Goal: Find specific page/section: Find specific page/section

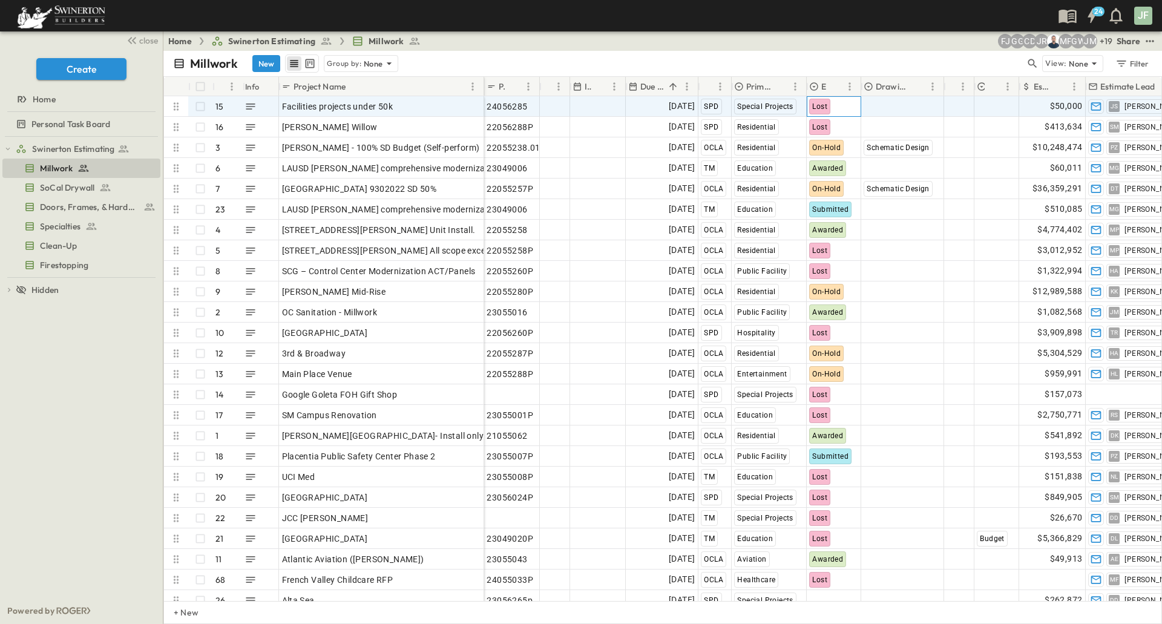
click at [822, 110] on span "Lost" at bounding box center [819, 106] width 15 height 8
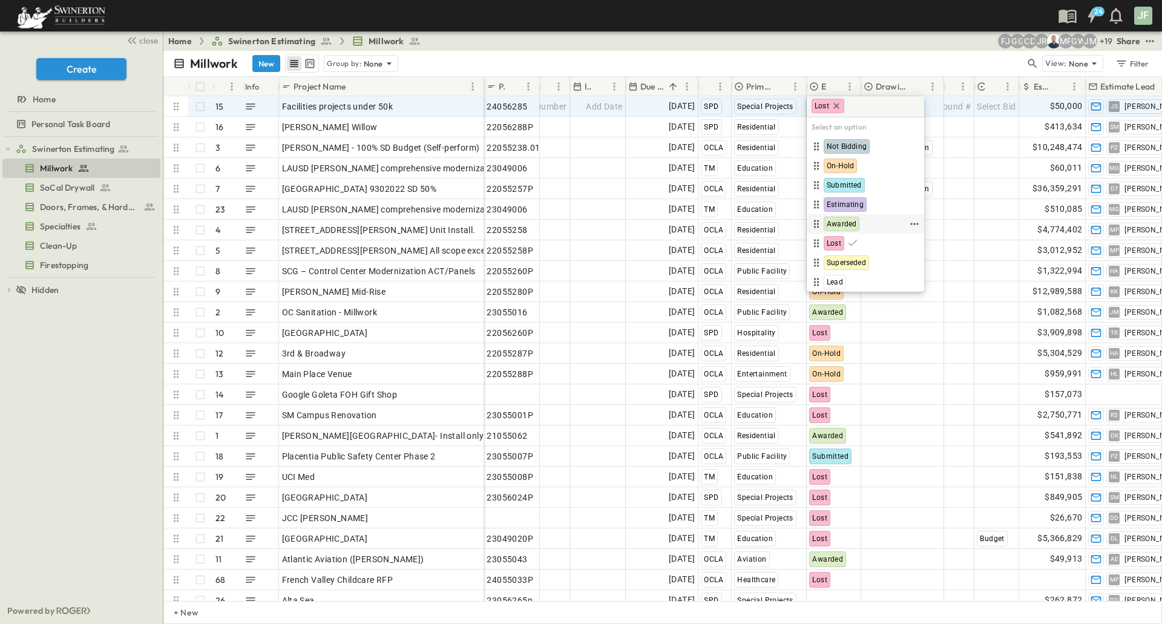
click at [852, 221] on span "Awarded" at bounding box center [841, 224] width 30 height 10
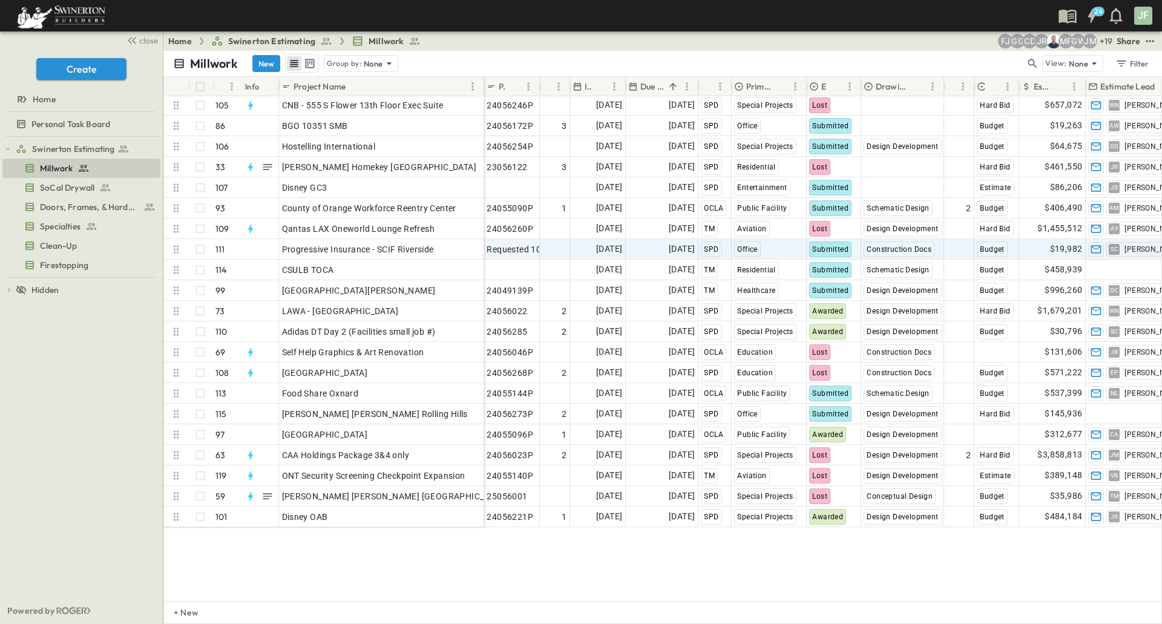
scroll to position [1753, 0]
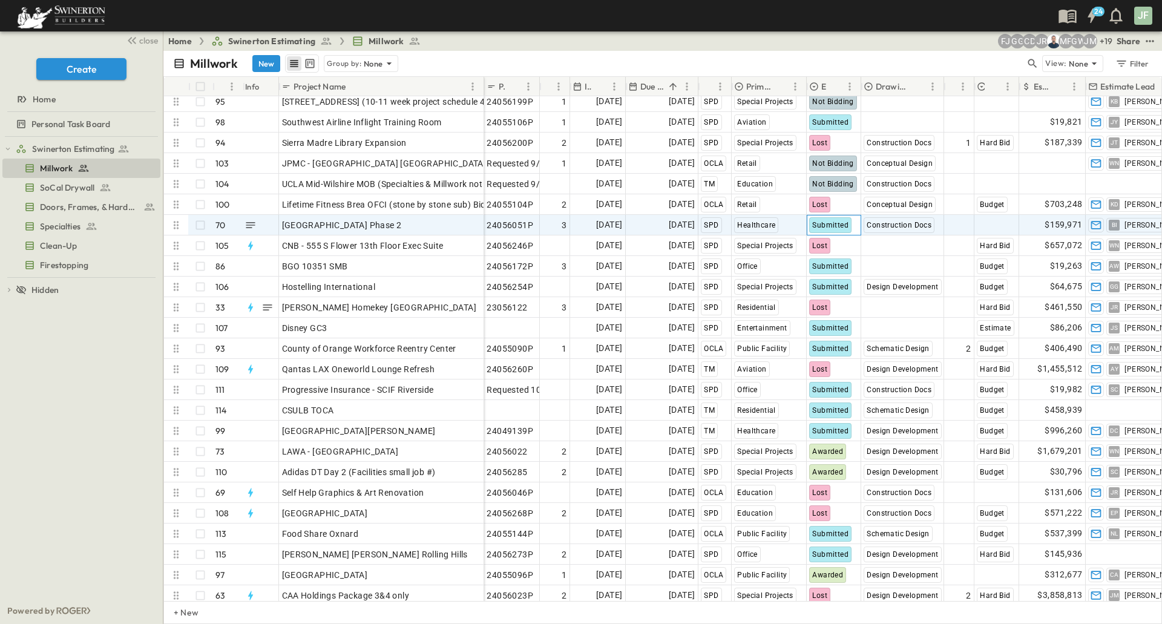
click at [835, 224] on span "Submitted" at bounding box center [830, 225] width 36 height 8
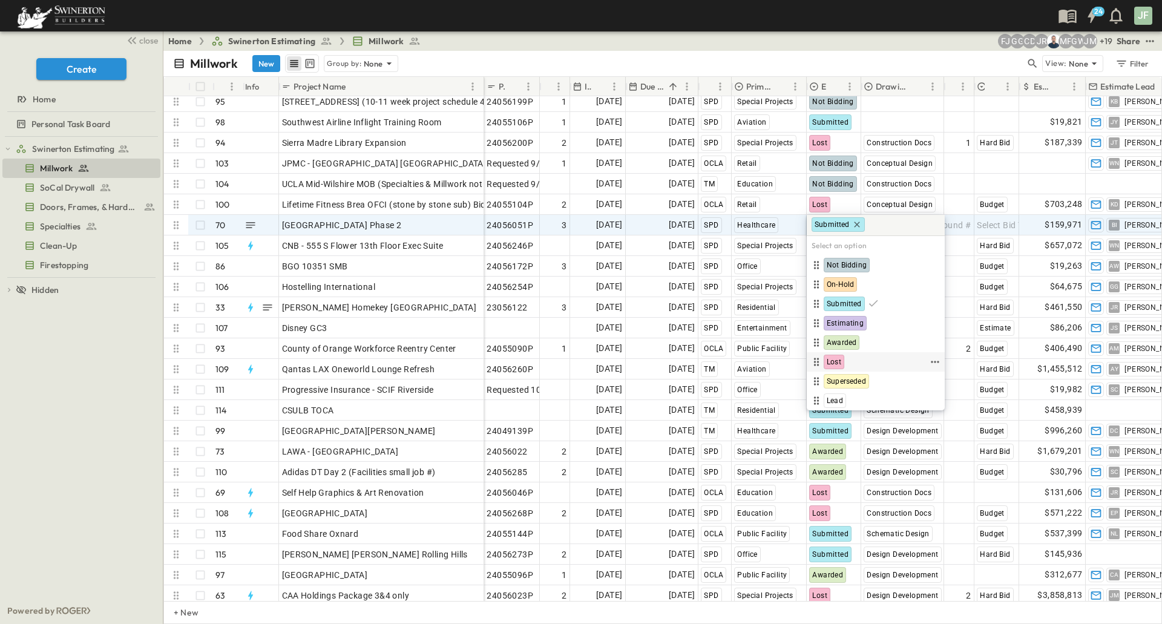
click at [839, 357] on span "Lost" at bounding box center [833, 362] width 15 height 10
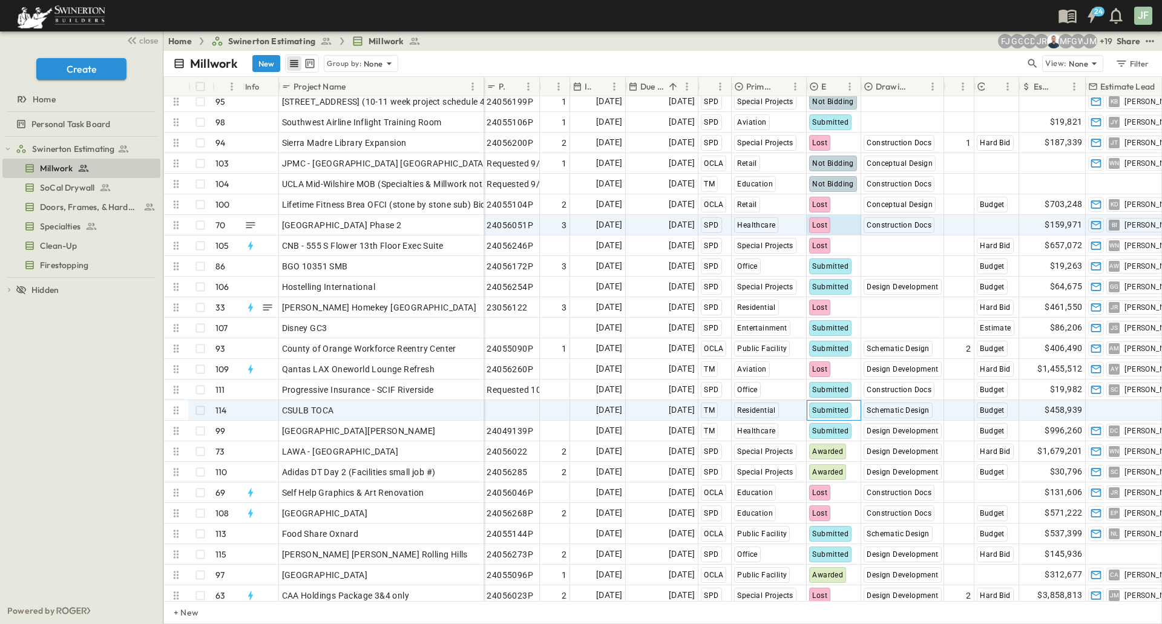
click at [834, 410] on span "Submitted" at bounding box center [830, 410] width 36 height 8
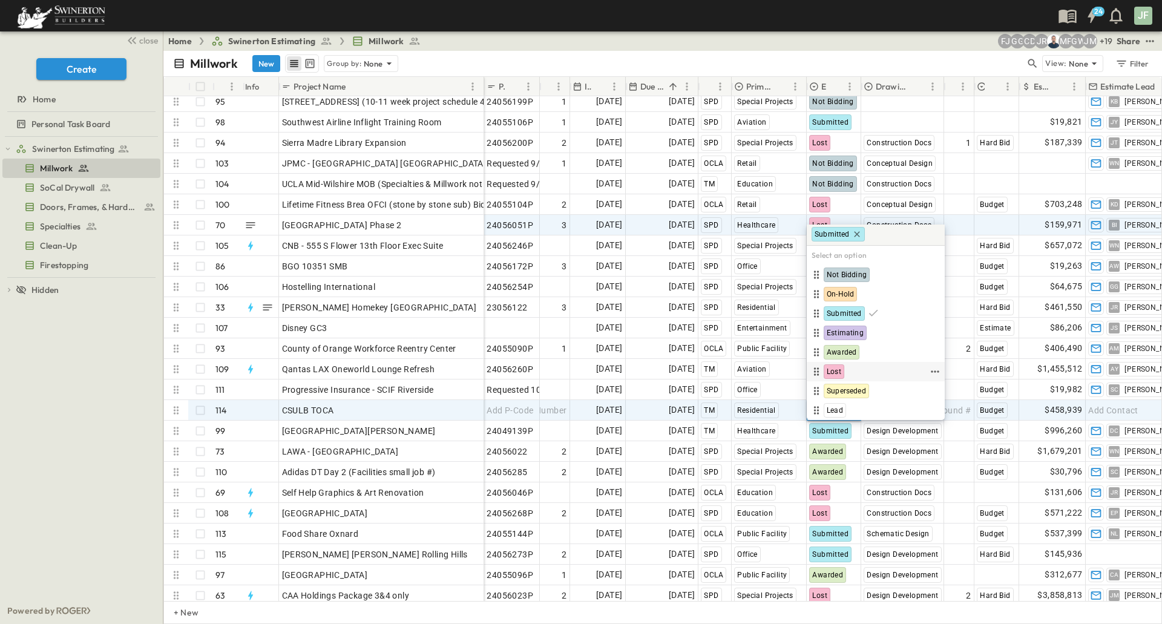
click at [837, 373] on span "Lost" at bounding box center [833, 372] width 15 height 10
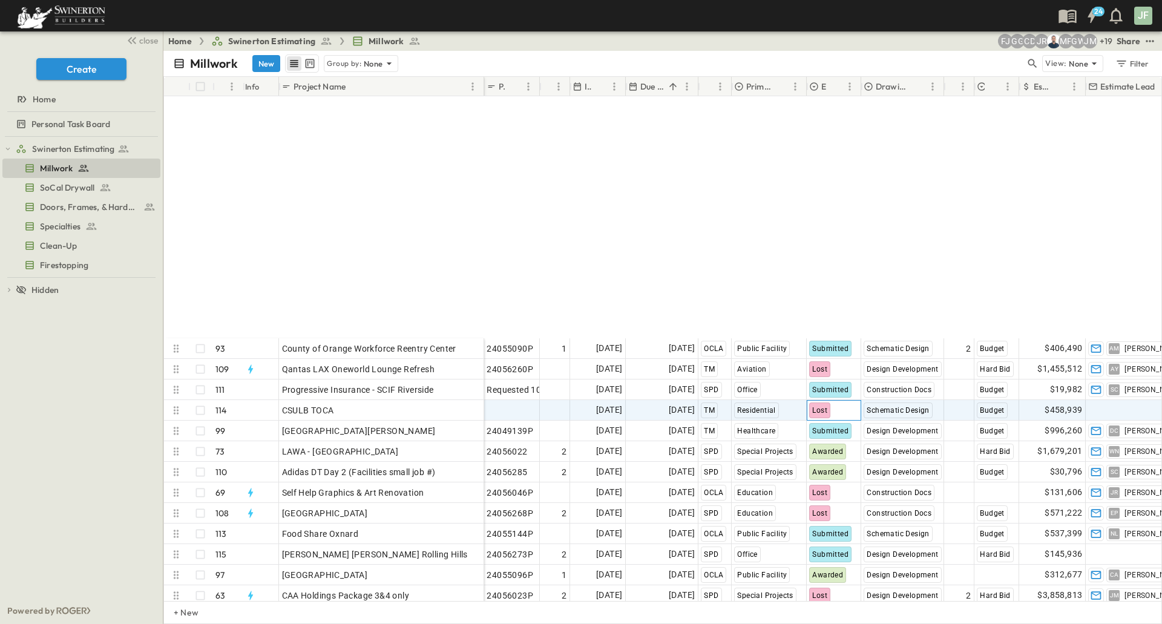
scroll to position [2056, 0]
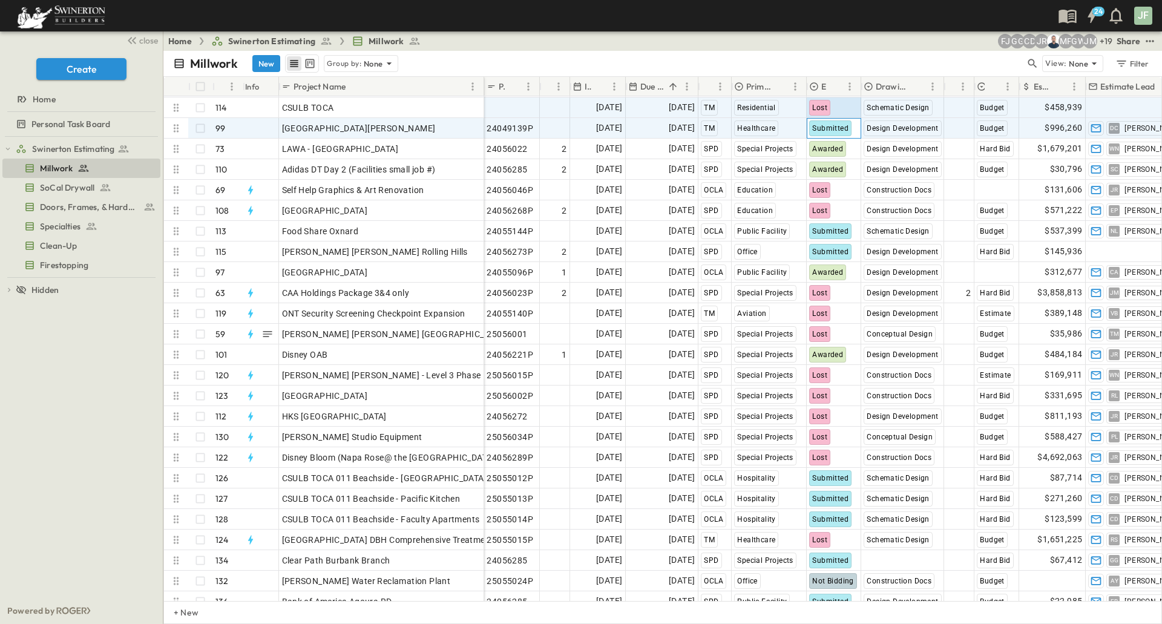
click at [818, 132] on div "Submitted" at bounding box center [830, 128] width 42 height 16
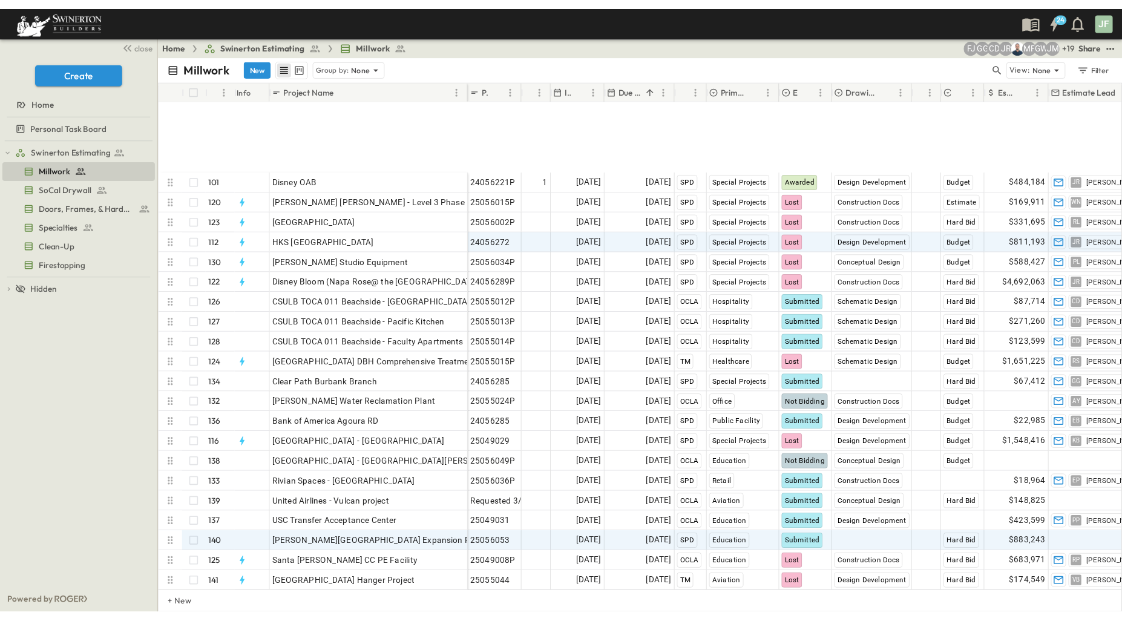
scroll to position [2358, 0]
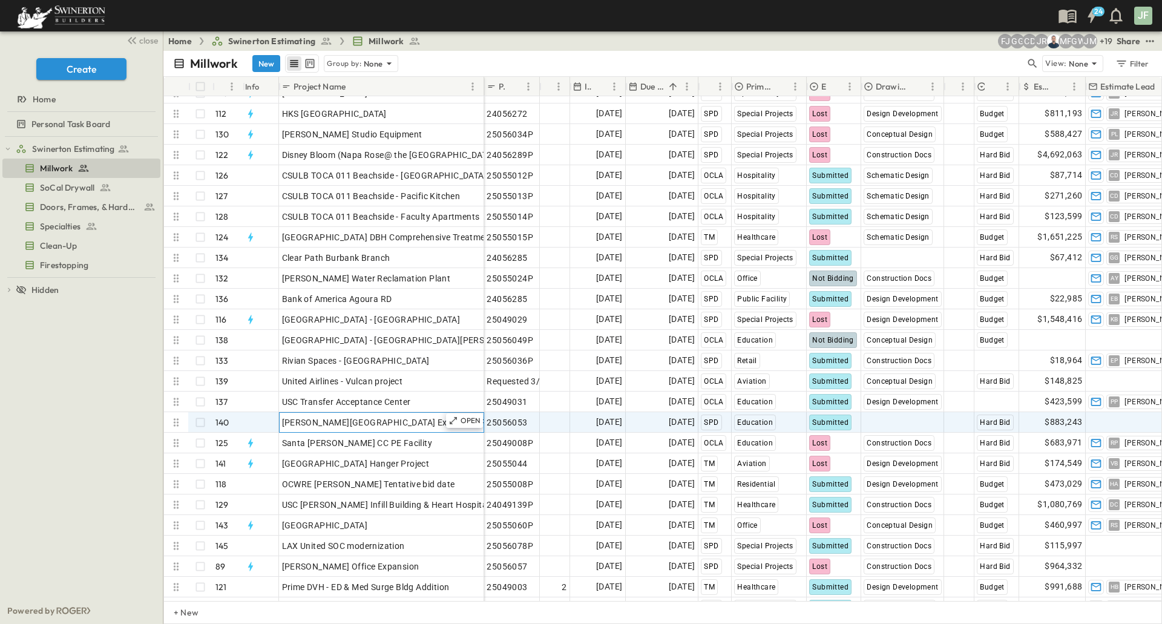
click at [402, 420] on span "[PERSON_NAME][GEOGRAPHIC_DATA] Expansion Phase 2 Level 3&4" at bounding box center [418, 422] width 272 height 12
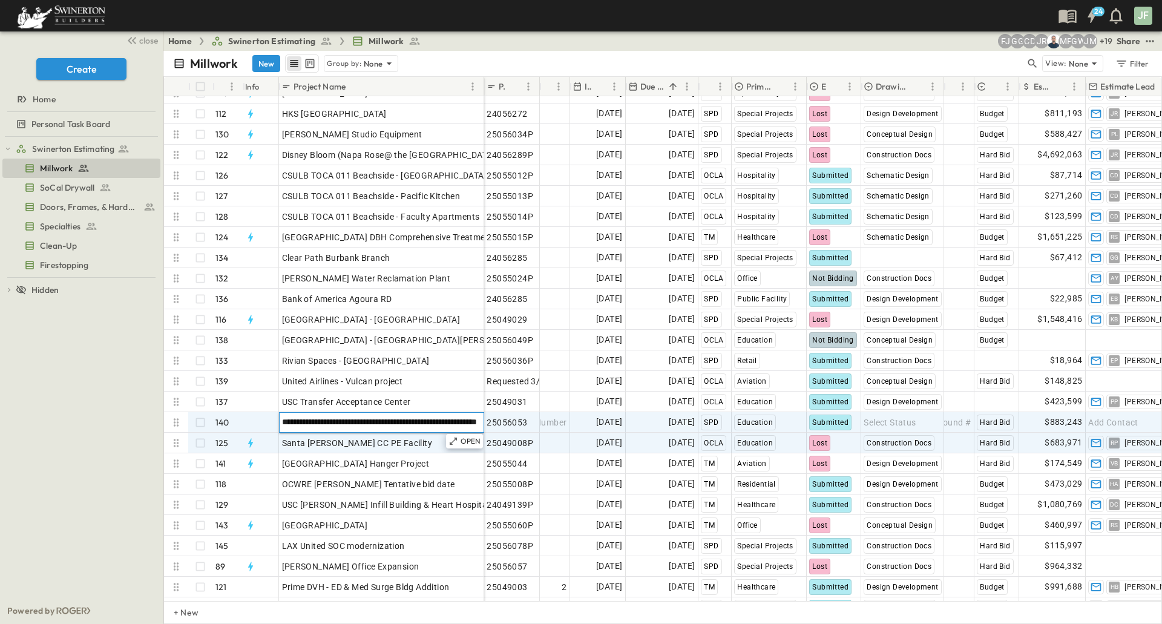
type input "**********"
click at [428, 448] on div "Santa [PERSON_NAME] CC PE Facility" at bounding box center [381, 442] width 199 height 17
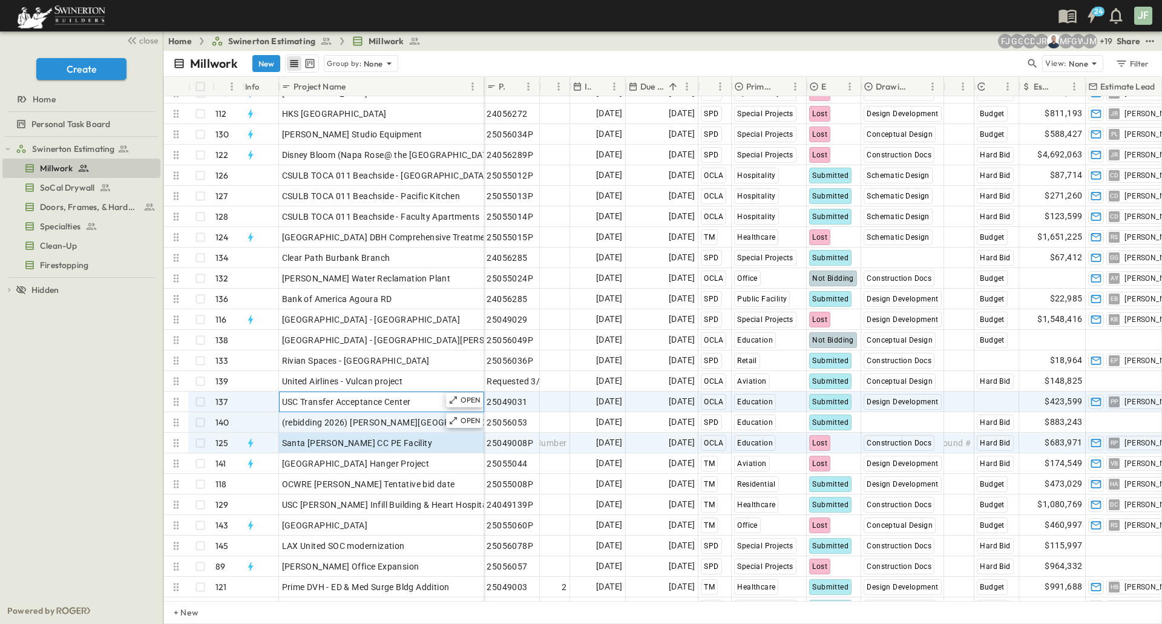
click at [407, 407] on span "USC Transfer Acceptance Center" at bounding box center [346, 402] width 129 height 12
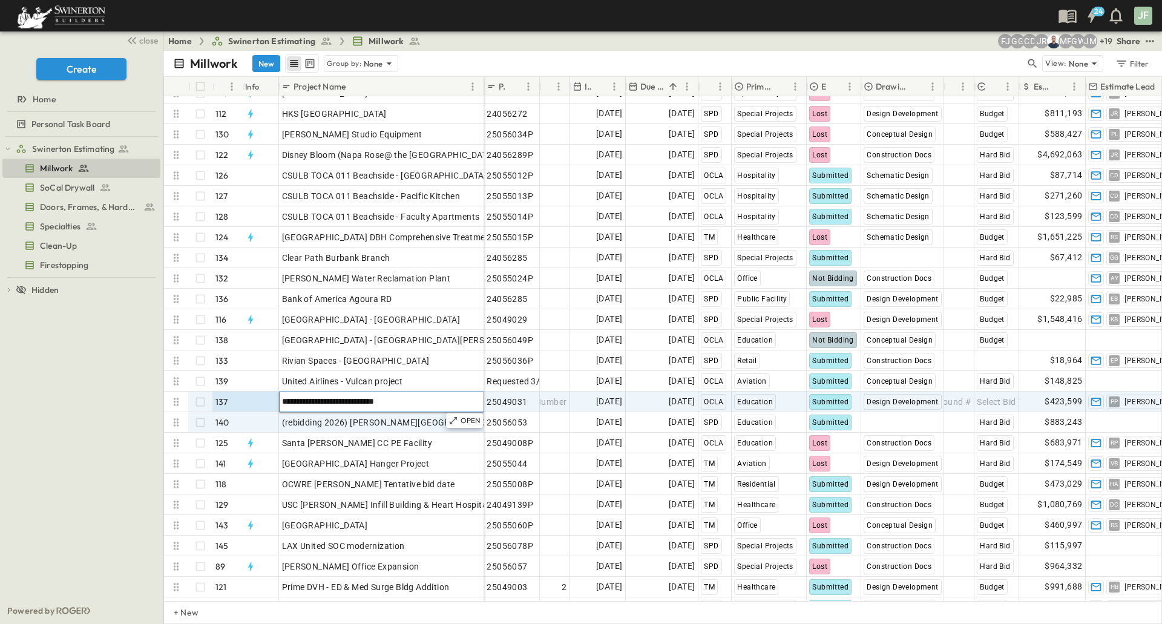
drag, startPoint x: 422, startPoint y: 402, endPoint x: 227, endPoint y: 395, distance: 194.3
click at [227, 395] on div "**********" at bounding box center [324, 401] width 320 height 21
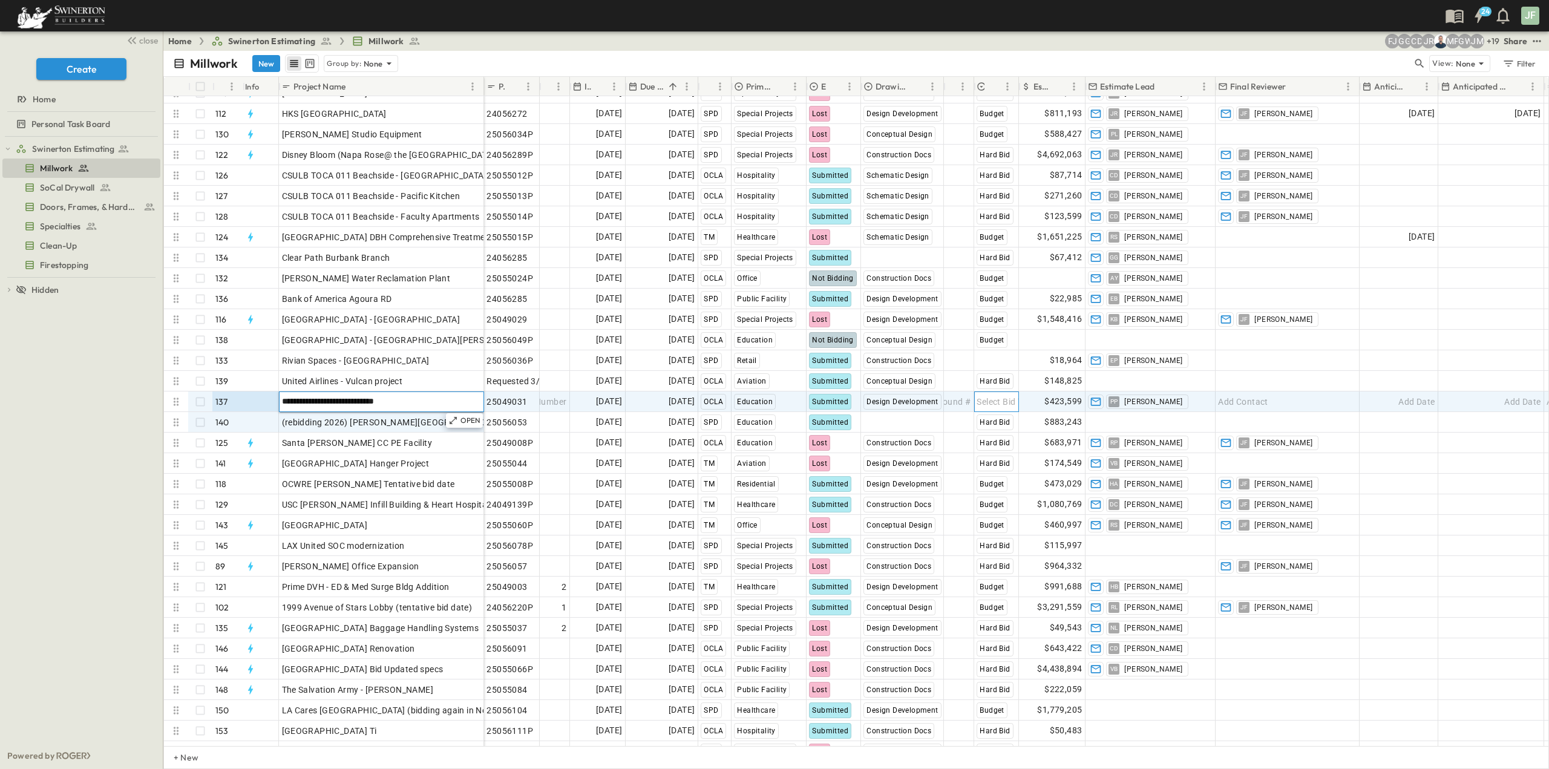
click at [996, 401] on span "Select Bid Type" at bounding box center [1006, 402] width 60 height 12
click at [1007, 283] on span "Budget" at bounding box center [1005, 285] width 24 height 10
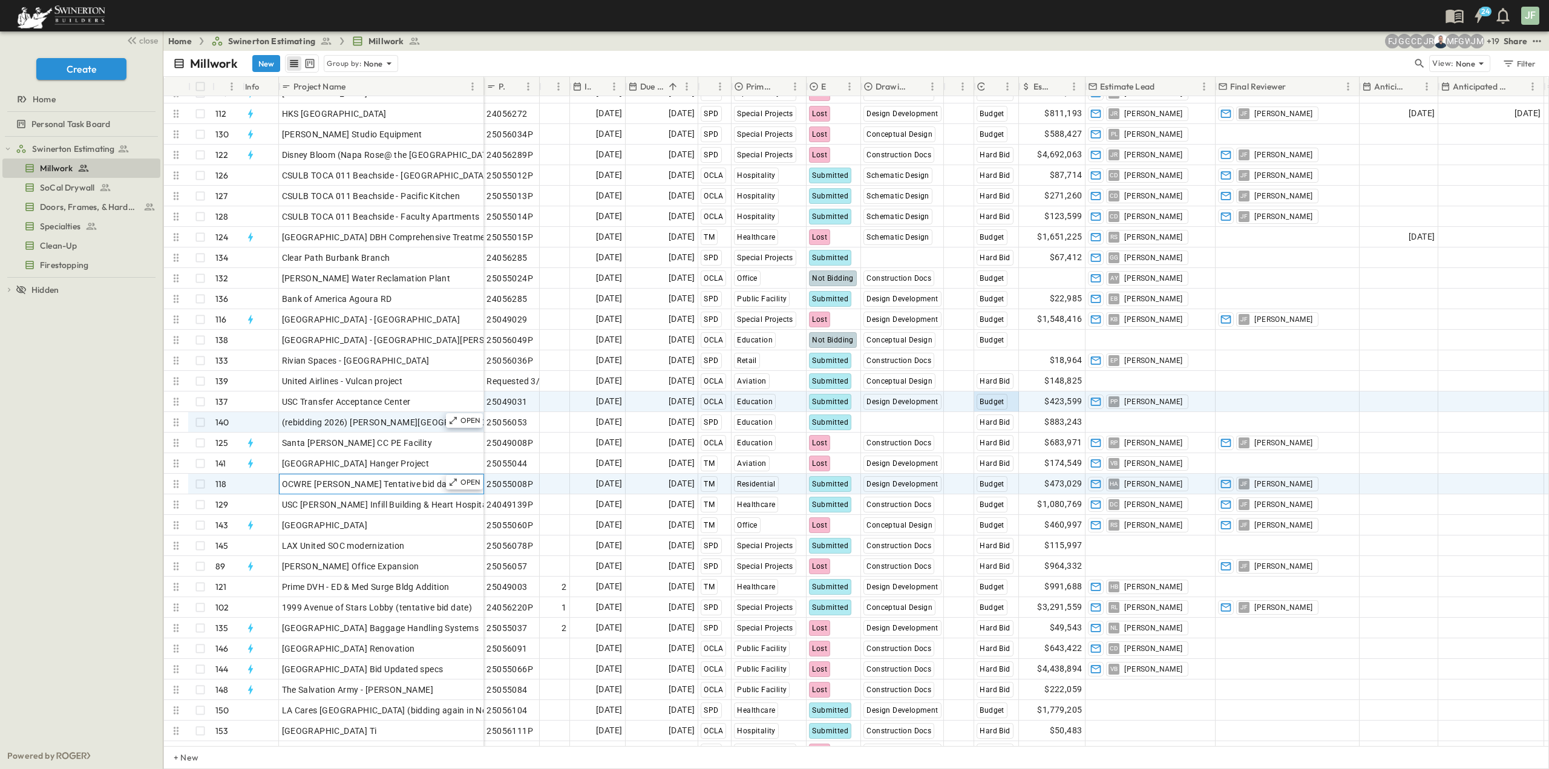
click at [416, 483] on div "OCWRE [PERSON_NAME] Tentative bid date" at bounding box center [381, 484] width 199 height 17
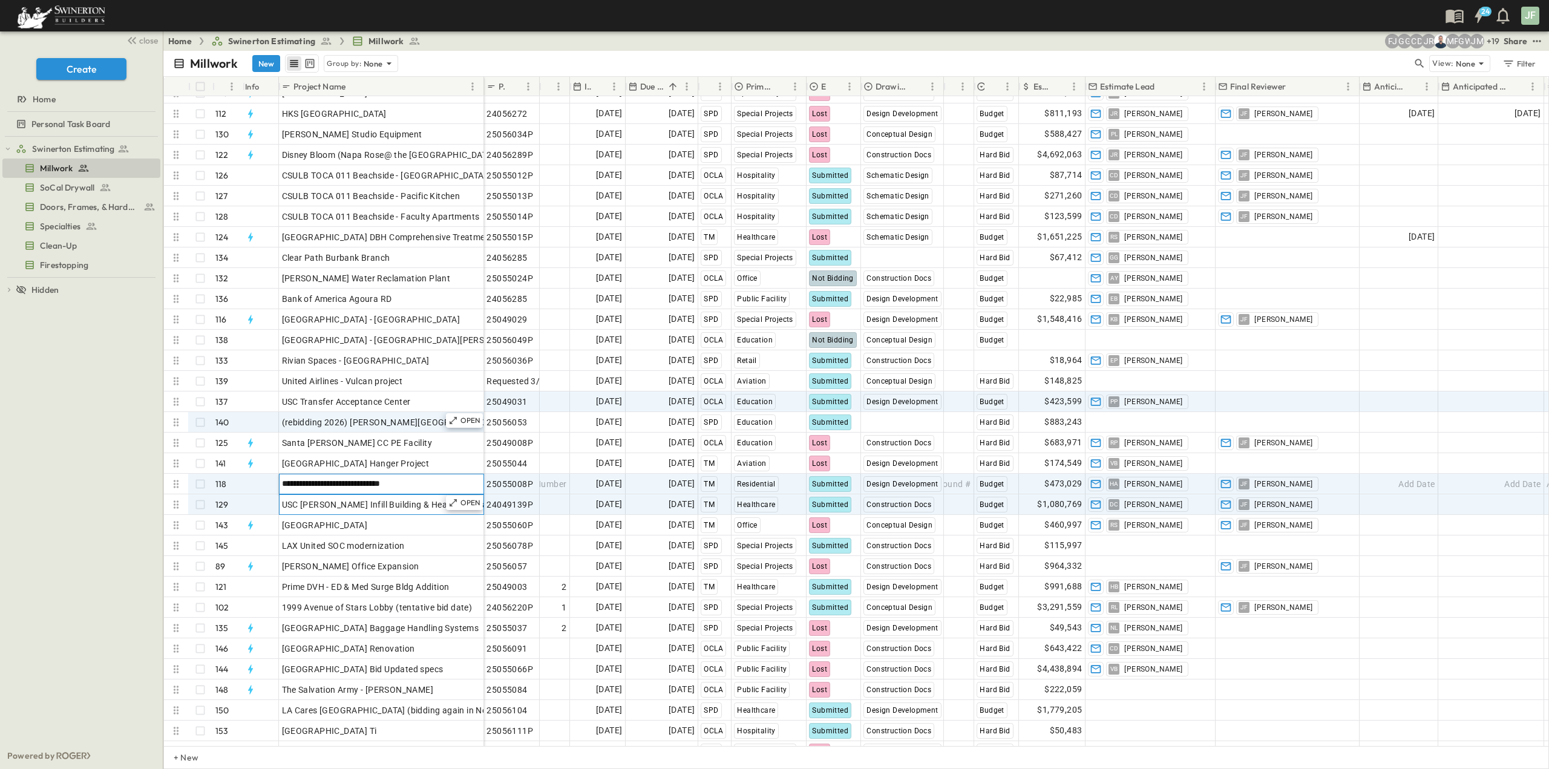
click at [371, 499] on span "USC [PERSON_NAME] Infill Building & Heart Hospital 100%CD" at bounding box center [403, 505] width 243 height 12
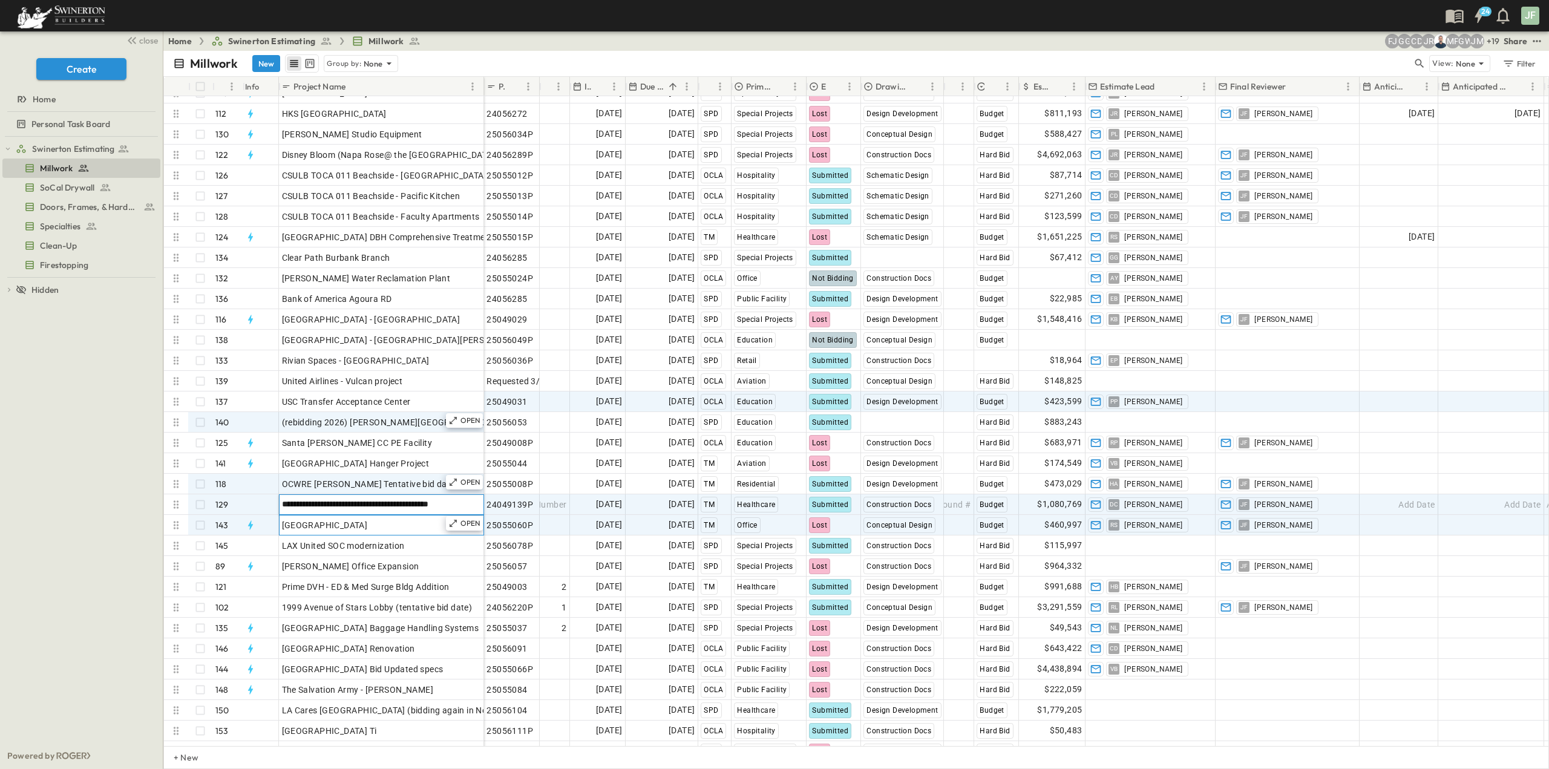
click at [368, 520] on span "[GEOGRAPHIC_DATA]" at bounding box center [325, 525] width 86 height 12
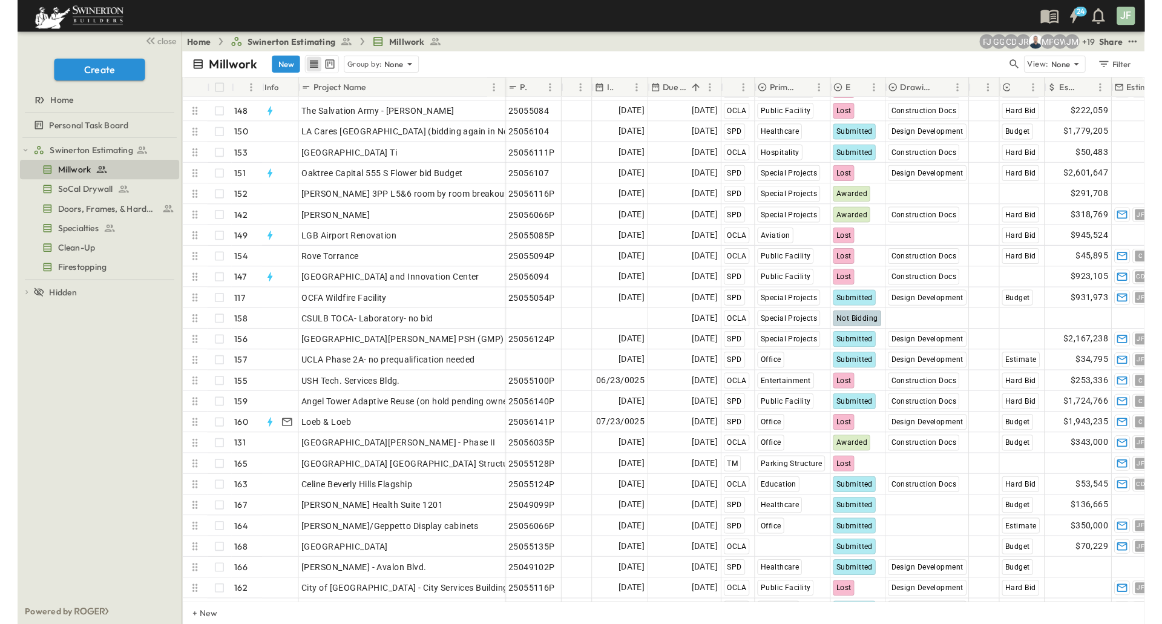
scroll to position [2939, 0]
